Goal: Transaction & Acquisition: Purchase product/service

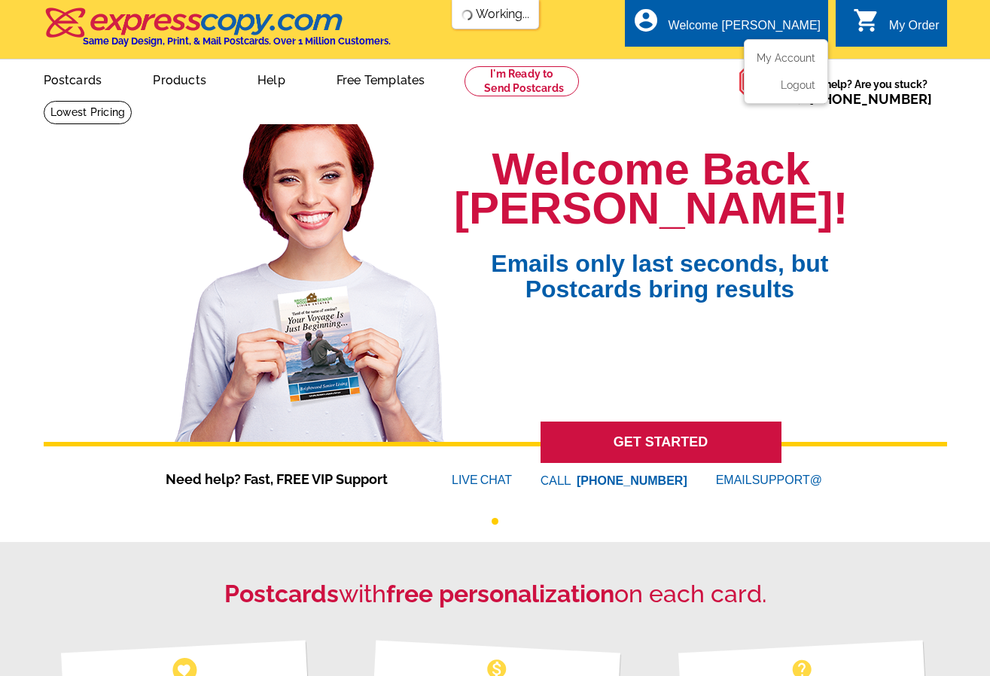
click at [777, 53] on ul "My Account Logout" at bounding box center [786, 71] width 84 height 65
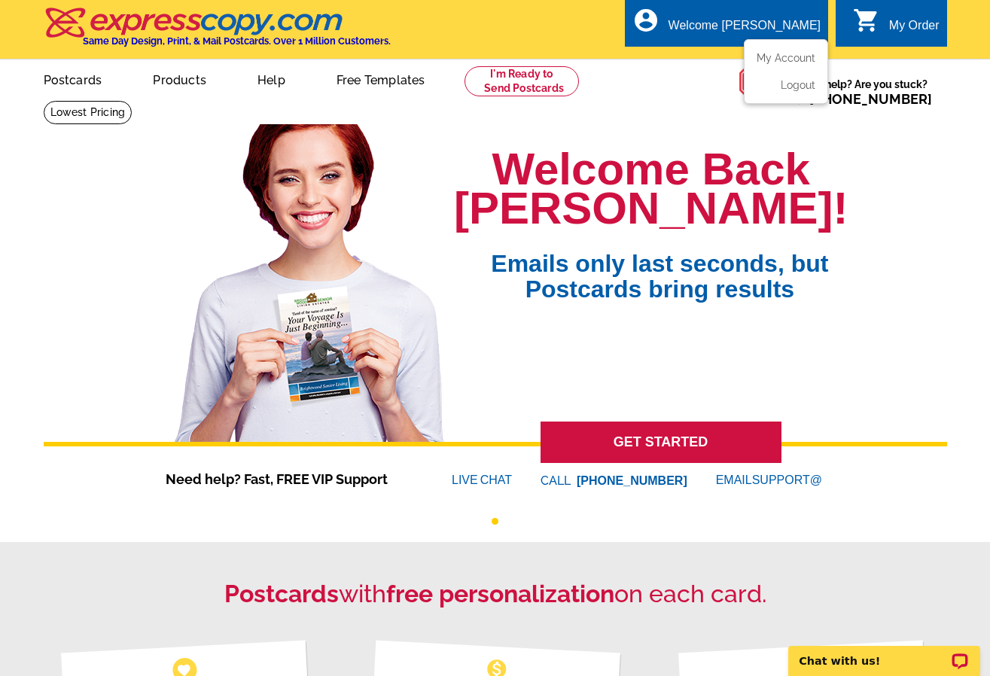
click at [777, 53] on ul "My Account Logout" at bounding box center [786, 71] width 84 height 65
click at [72, 88] on link "Postcards" at bounding box center [72, 78] width 105 height 35
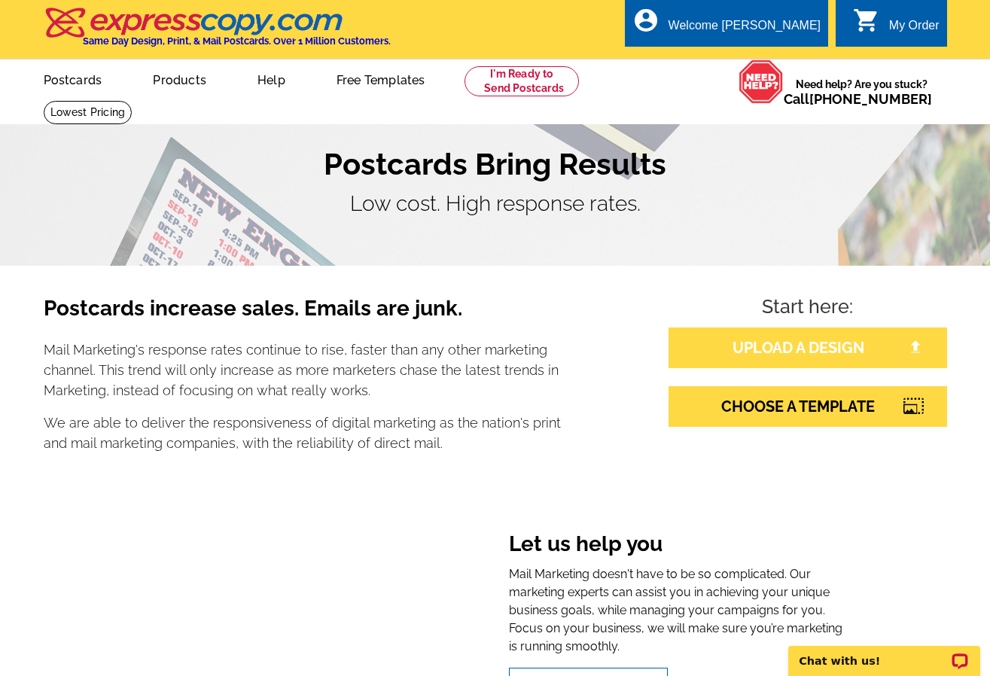
click at [794, 346] on link "UPLOAD A DESIGN" at bounding box center [808, 347] width 279 height 41
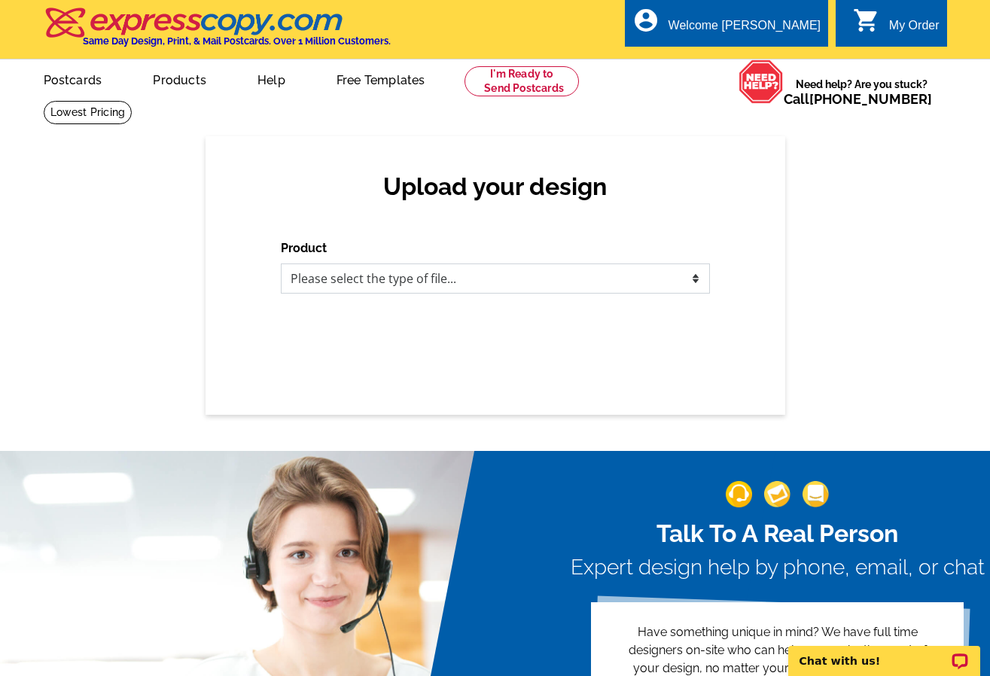
click at [491, 276] on select "Please select the type of file... Postcards Business Cards Letters and flyers G…" at bounding box center [495, 278] width 429 height 30
select select "1"
click at [281, 264] on select "Please select the type of file... Postcards Business Cards Letters and flyers G…" at bounding box center [495, 278] width 429 height 30
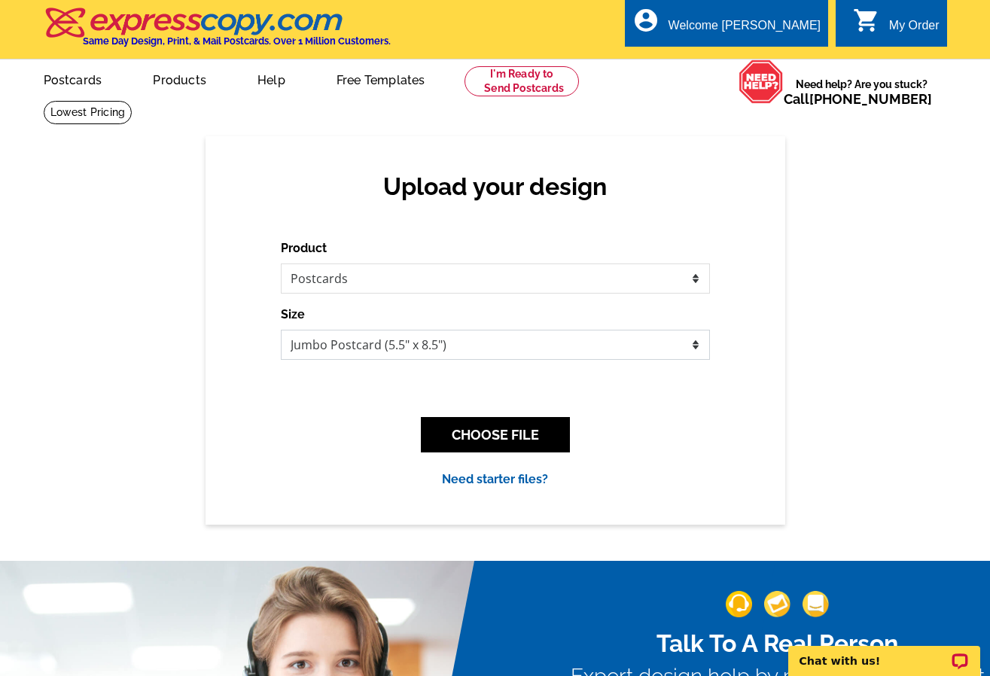
click at [410, 343] on select "Jumbo Postcard (5.5" x 8.5") Regular Postcard (4.25" x 5.6") Panoramic Postcard…" at bounding box center [495, 345] width 429 height 30
select select "1"
click at [281, 330] on select "Jumbo Postcard (5.5" x 8.5") Regular Postcard (4.25" x 5.6") Panoramic Postcard…" at bounding box center [495, 345] width 429 height 30
click at [509, 436] on button "CHOOSE FILE" at bounding box center [495, 434] width 149 height 35
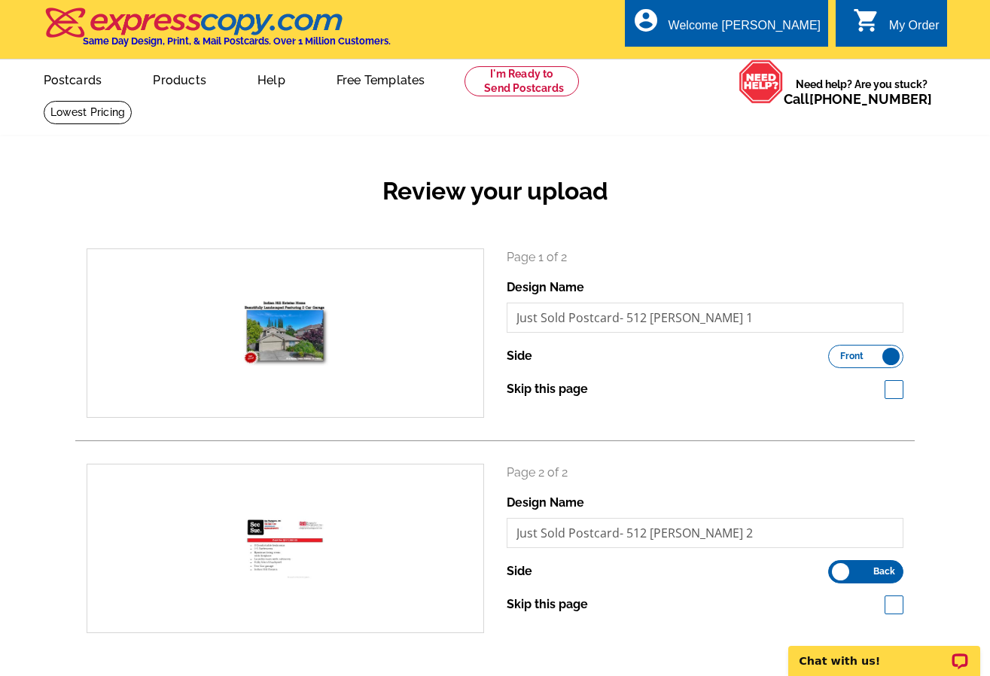
click at [842, 211] on div "Review your upload" at bounding box center [494, 203] width 839 height 89
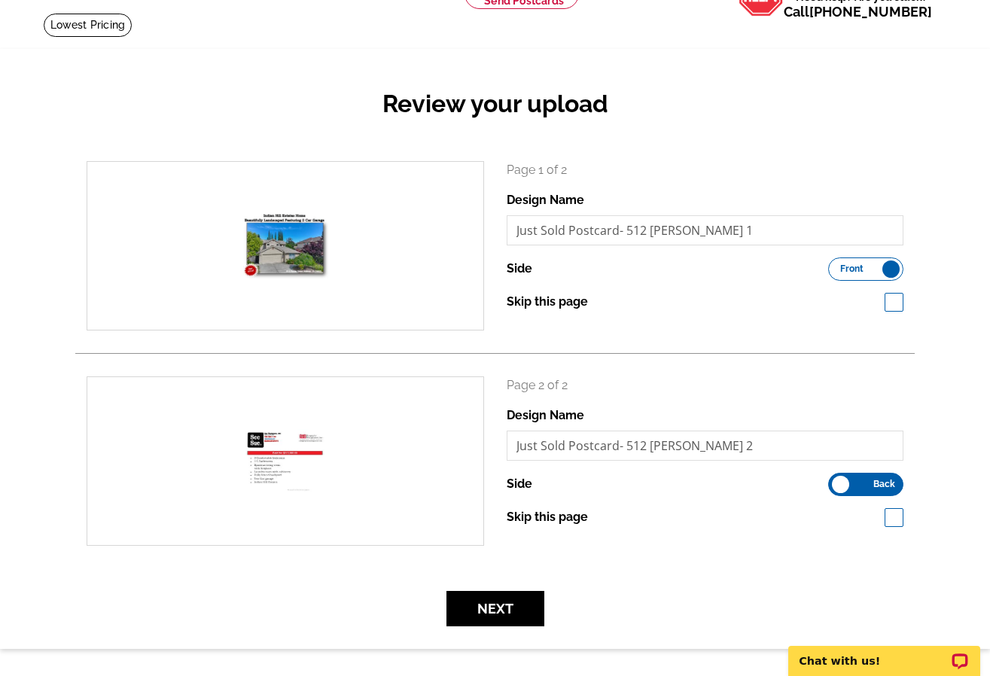
scroll to position [301, 0]
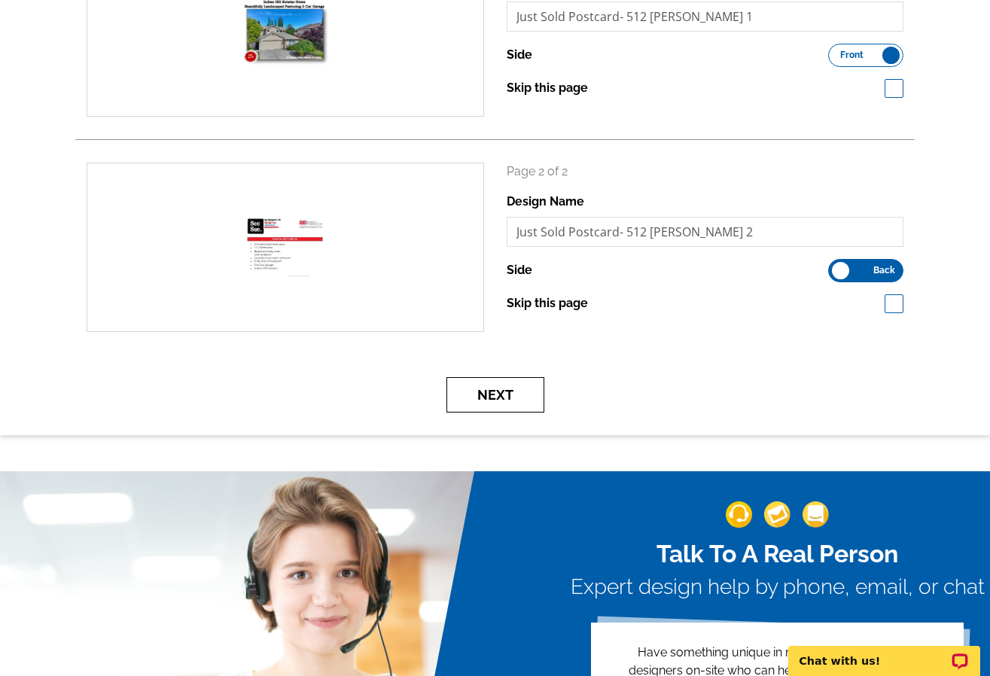
click at [514, 387] on button "Next" at bounding box center [495, 394] width 98 height 35
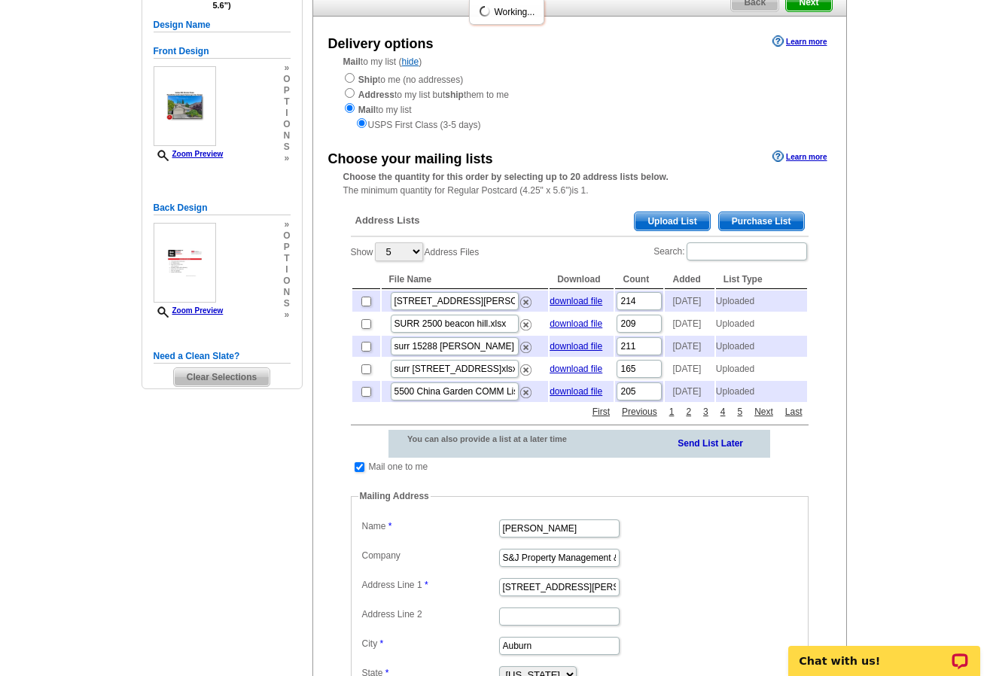
scroll to position [151, 0]
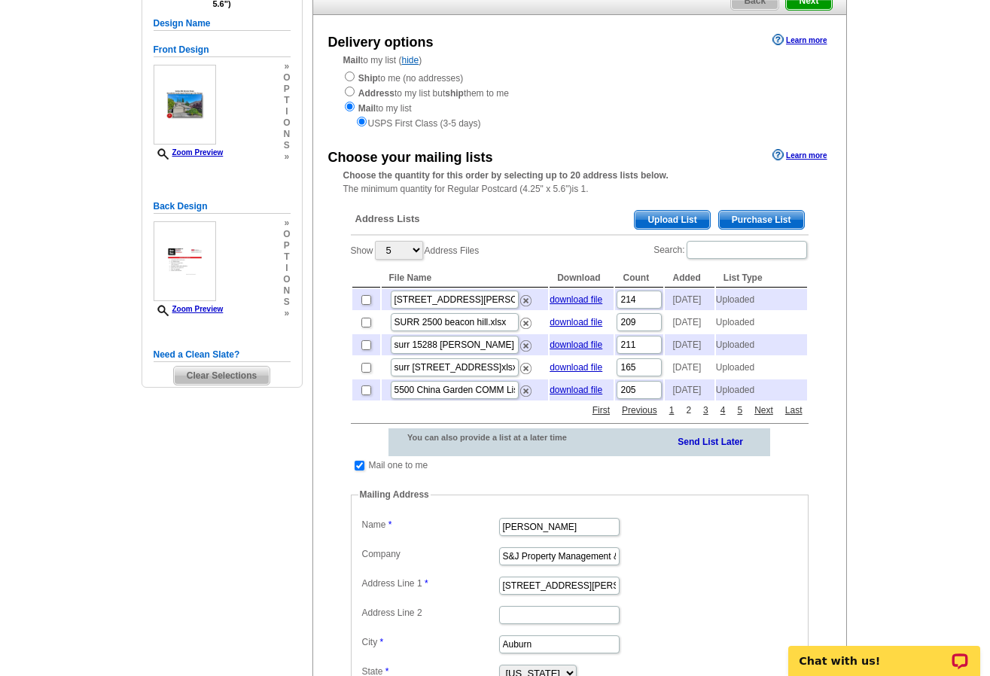
click at [690, 417] on link "2" at bounding box center [688, 411] width 13 height 14
click at [367, 373] on input "checkbox" at bounding box center [366, 368] width 10 height 10
checkbox input "true"
click at [689, 417] on link "2" at bounding box center [688, 411] width 13 height 14
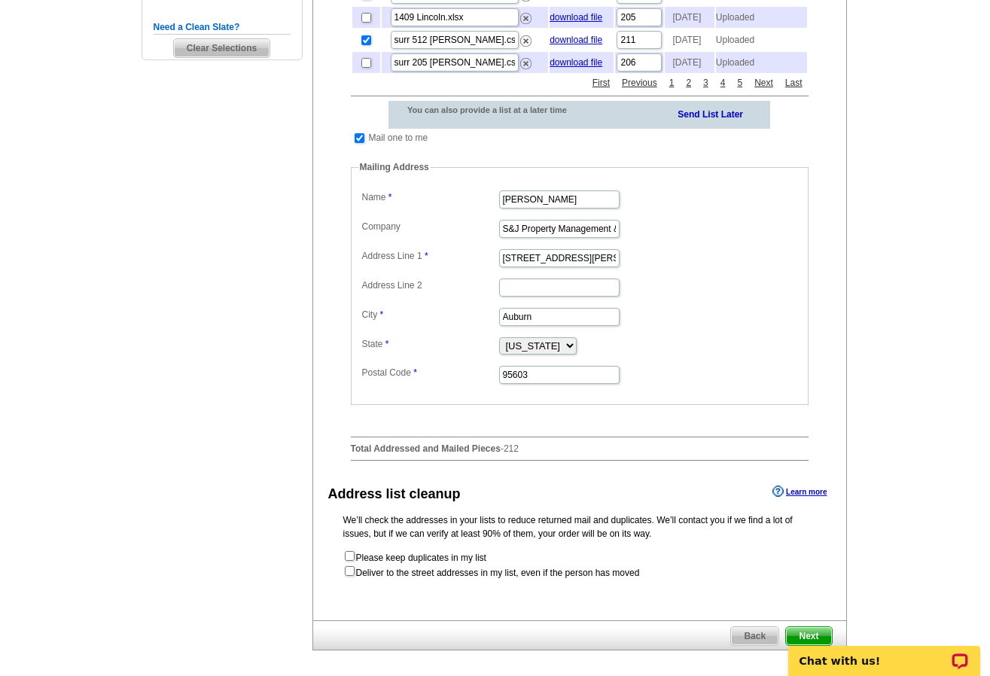
scroll to position [678, 0]
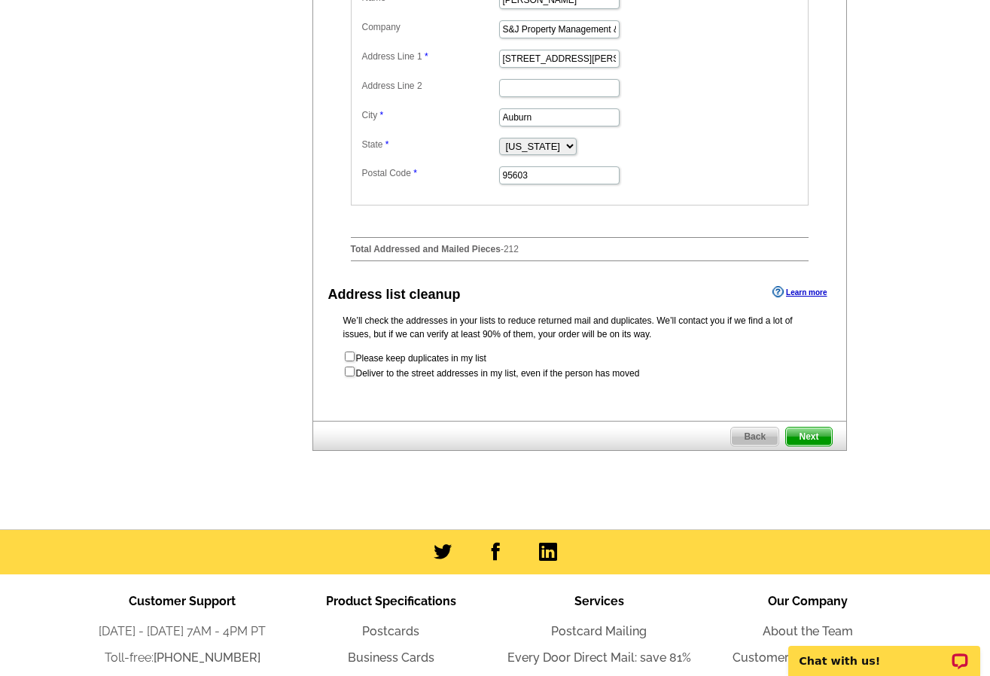
click at [820, 446] on span "Next" at bounding box center [808, 437] width 45 height 18
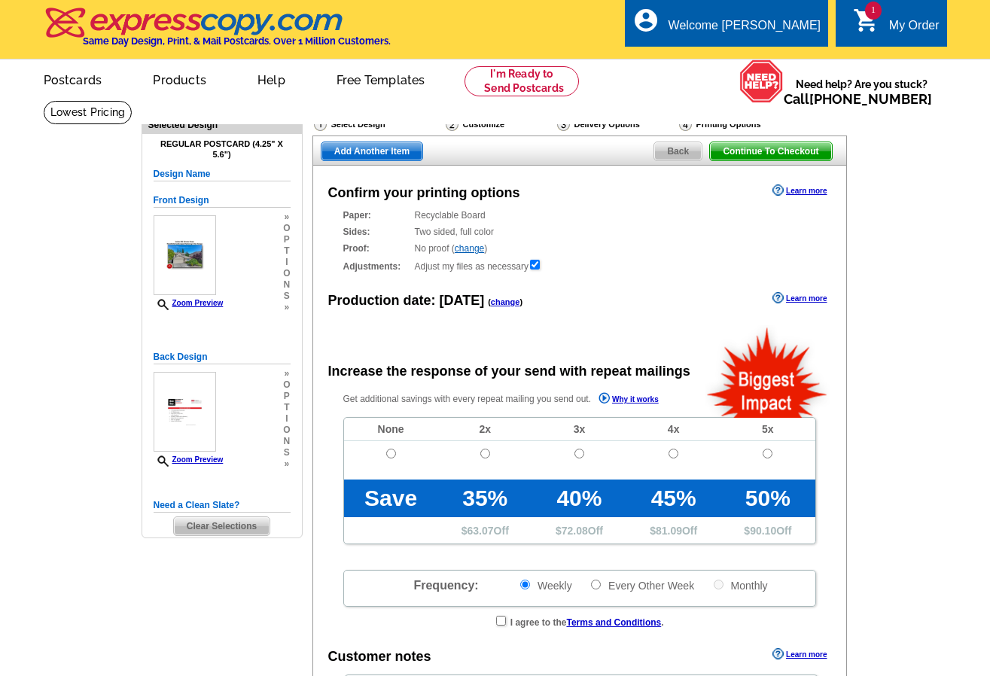
radio input "false"
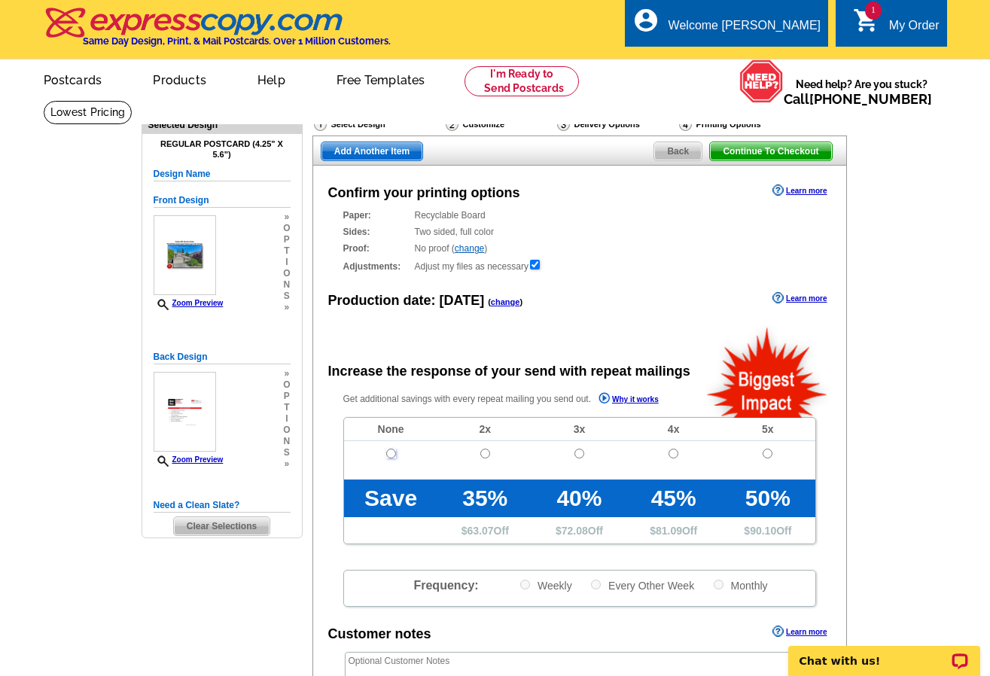
click at [391, 454] on input "radio" at bounding box center [391, 454] width 10 height 10
radio input "true"
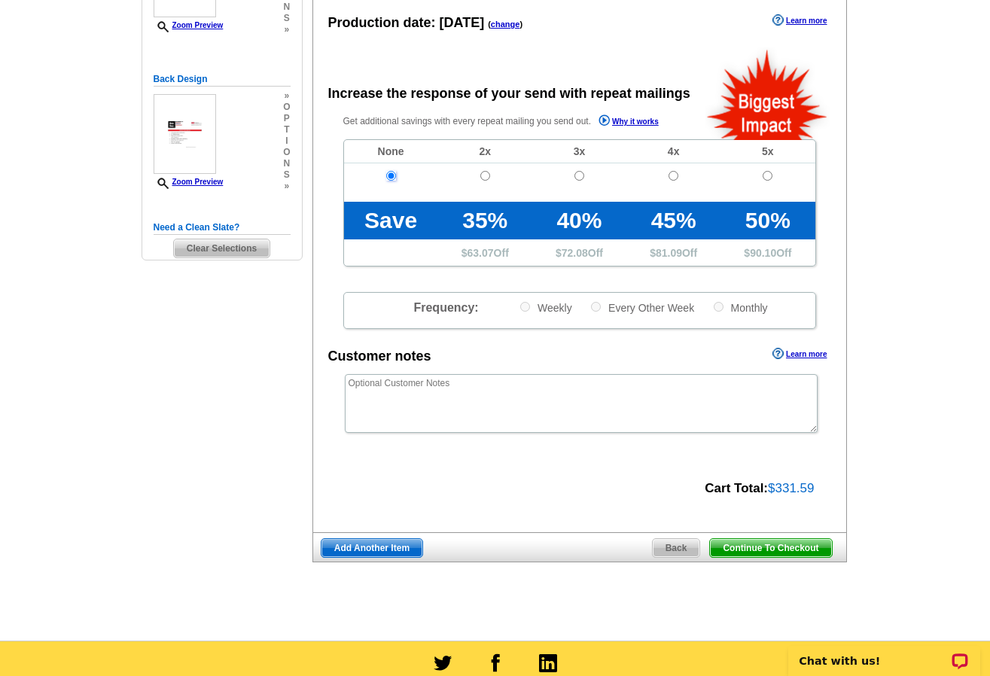
scroll to position [452, 0]
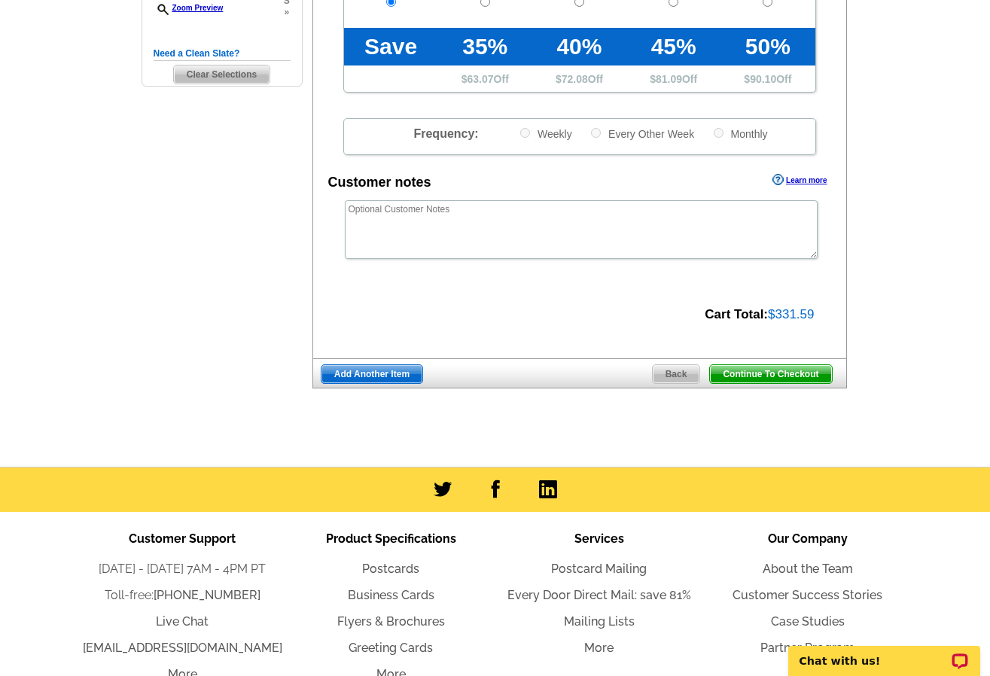
click at [769, 379] on span "Continue To Checkout" at bounding box center [770, 374] width 121 height 18
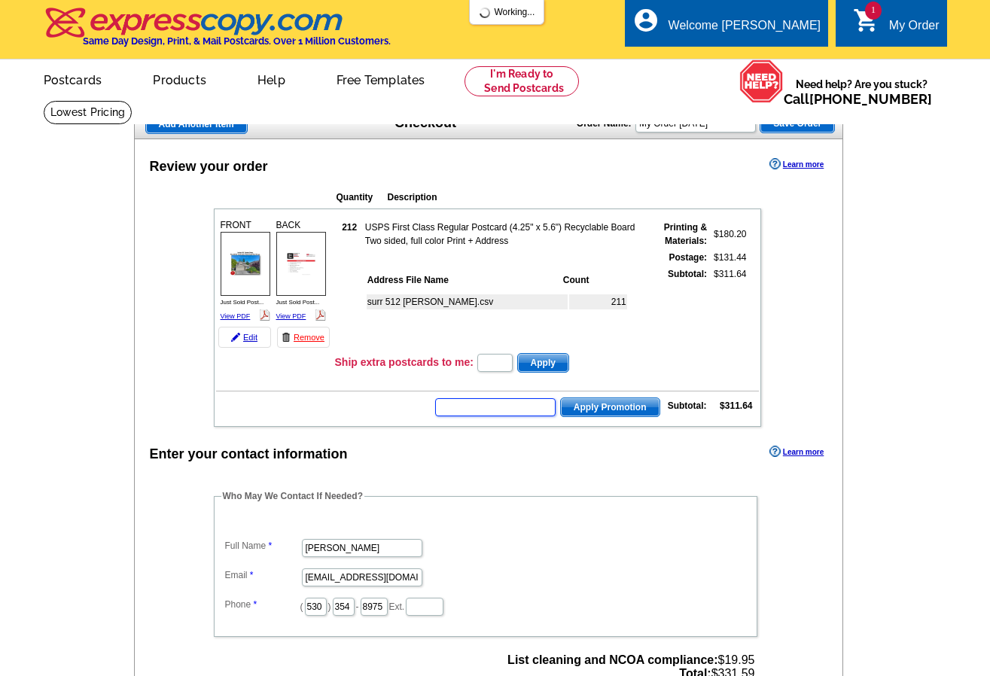
click at [522, 407] on input "text" at bounding box center [495, 407] width 120 height 18
click at [446, 407] on input "text" at bounding box center [495, 407] width 120 height 18
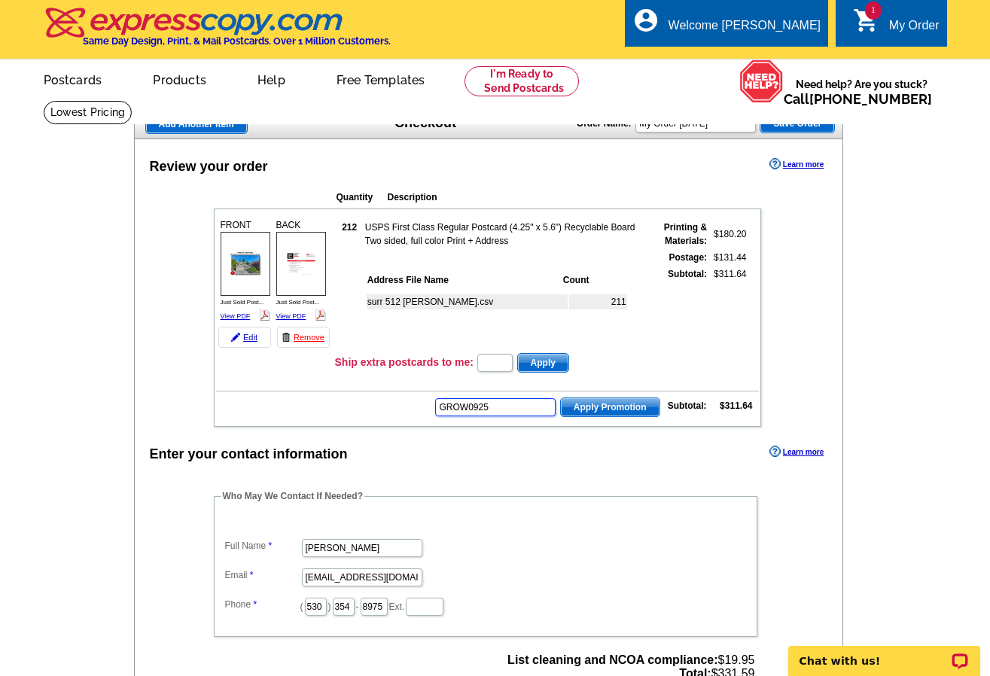
type input "GROW0925"
click at [621, 406] on span "Apply Promotion" at bounding box center [610, 407] width 99 height 18
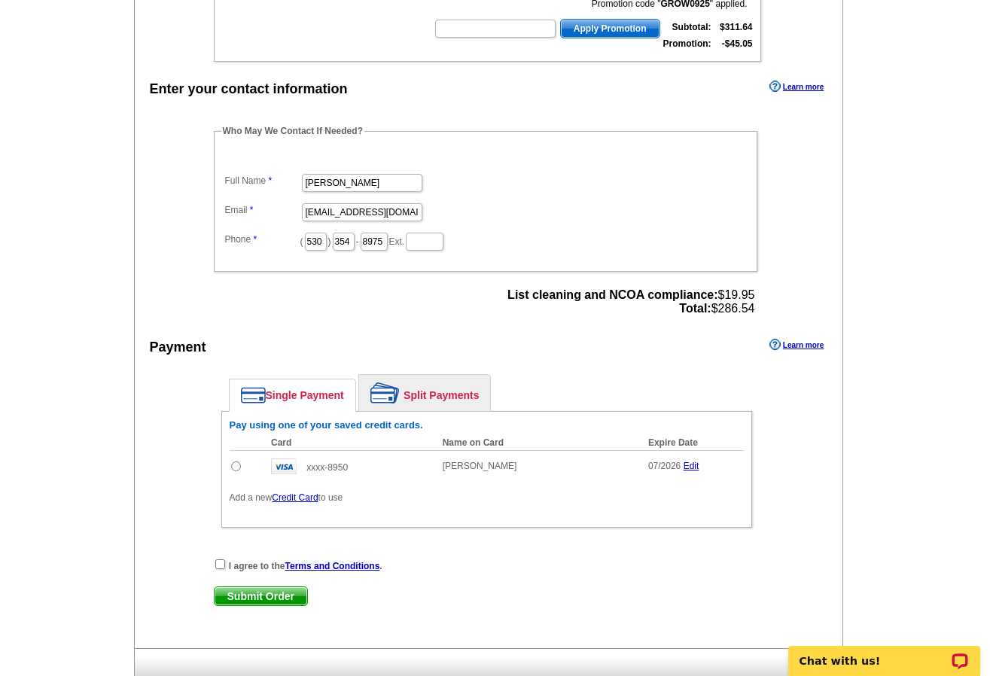
scroll to position [452, 0]
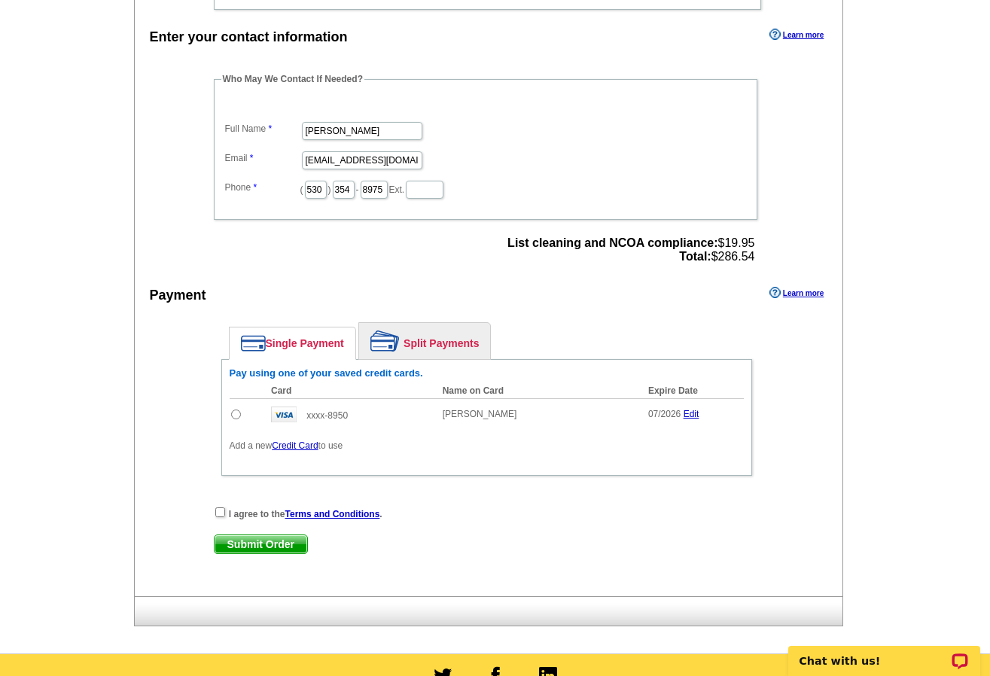
click at [236, 416] on input "radio" at bounding box center [236, 415] width 10 height 10
radio input "true"
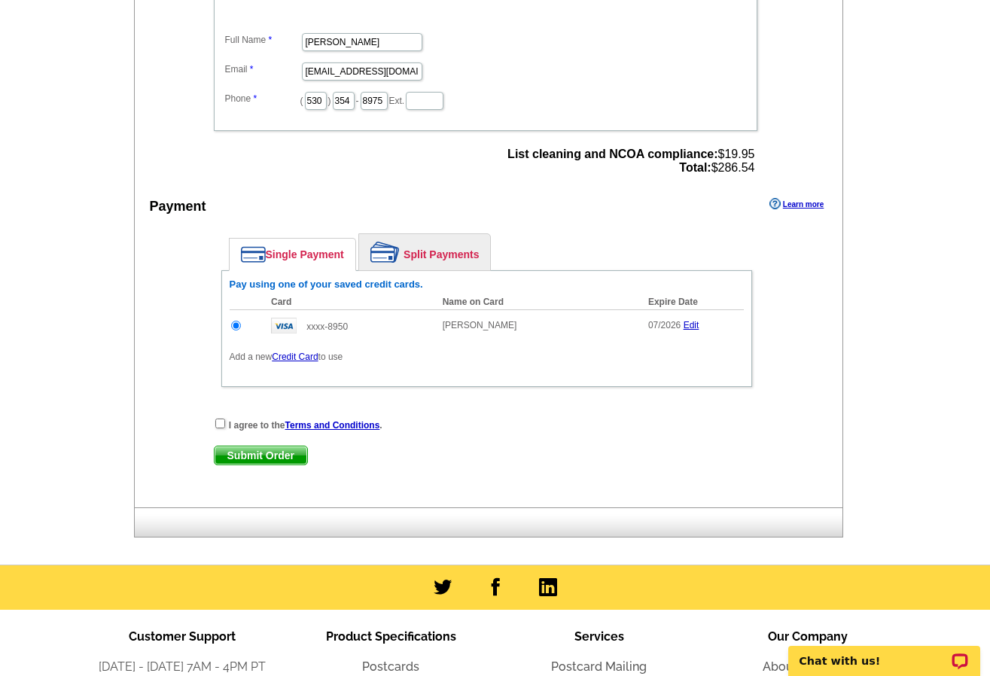
scroll to position [752, 0]
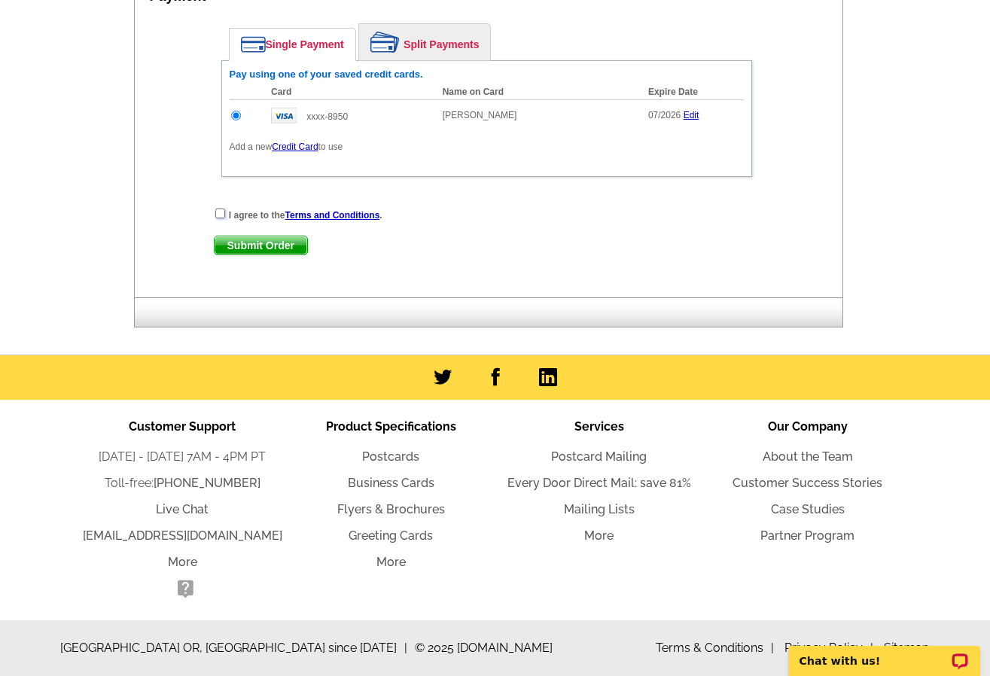
click at [215, 209] on input "checkbox" at bounding box center [220, 214] width 10 height 10
checkbox input "true"
click at [245, 244] on span "Submit Order" at bounding box center [261, 245] width 93 height 18
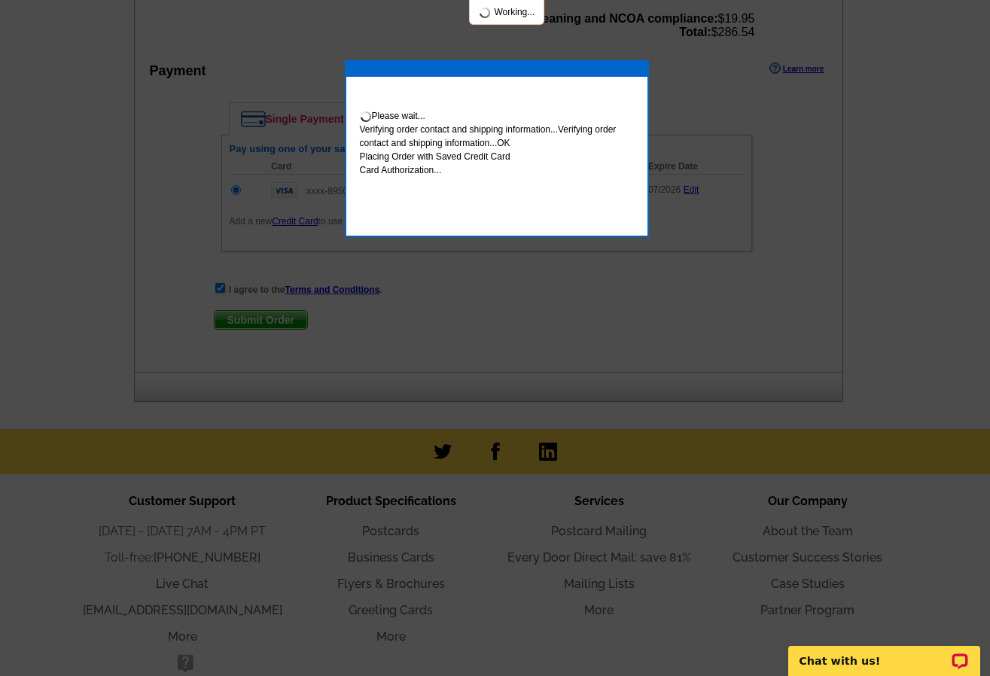
scroll to position [828, 0]
